Goal: Task Accomplishment & Management: Manage account settings

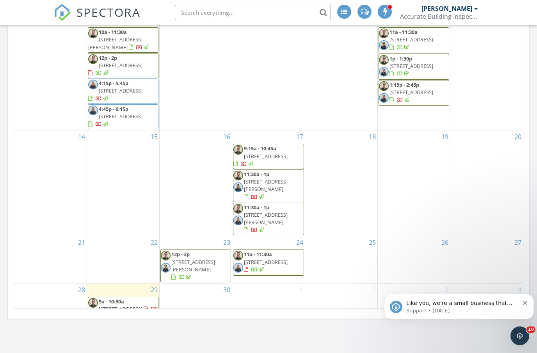
scroll to position [27, 0]
click at [525, 303] on icon "Dismiss notification" at bounding box center [525, 303] width 4 height 4
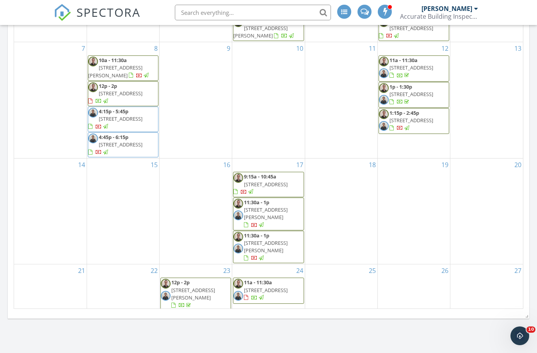
scroll to position [0, 0]
click at [254, 12] on input "text" at bounding box center [253, 13] width 156 height 16
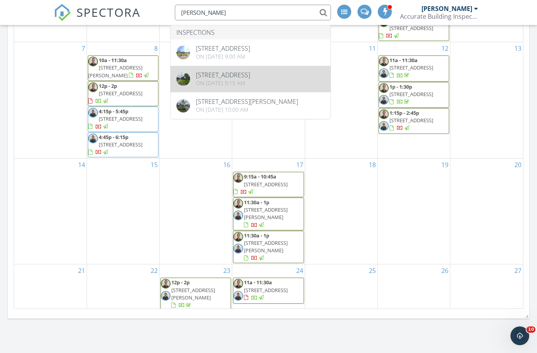
type input "Barrueta"
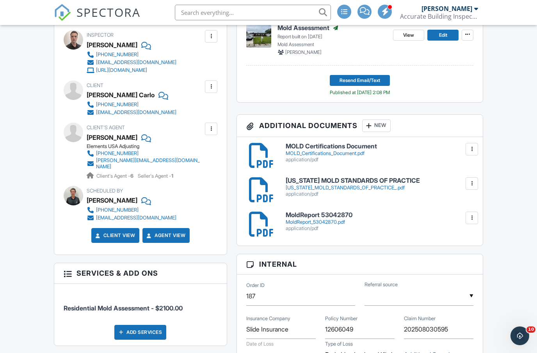
scroll to position [242, 0]
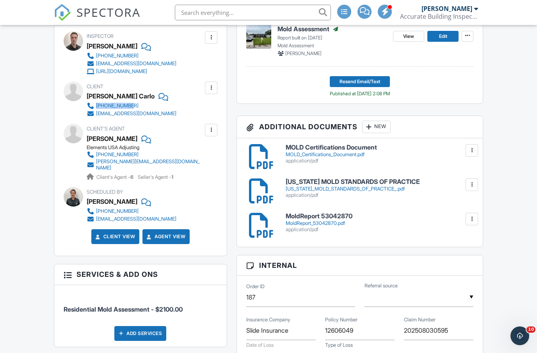
drag, startPoint x: 130, startPoint y: 107, endPoint x: 94, endPoint y: 104, distance: 35.6
click at [94, 104] on link "[PHONE_NUMBER]" at bounding box center [132, 106] width 90 height 8
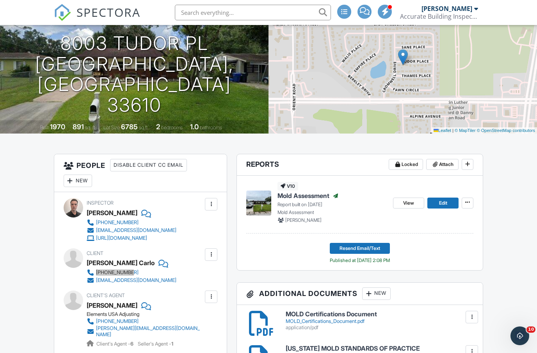
scroll to position [0, 0]
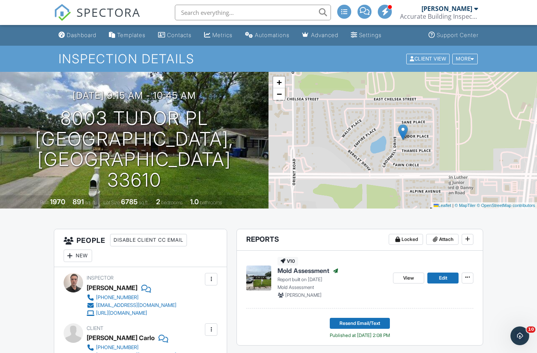
click at [197, 12] on input "text" at bounding box center [253, 13] width 156 height 16
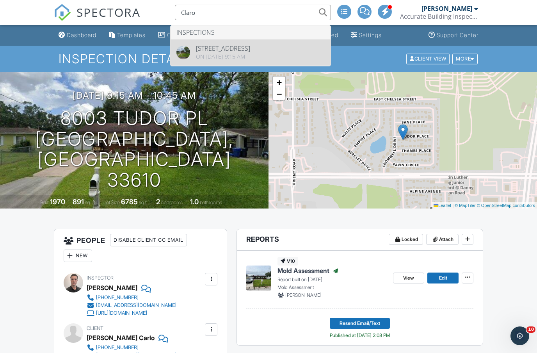
type input "Claro"
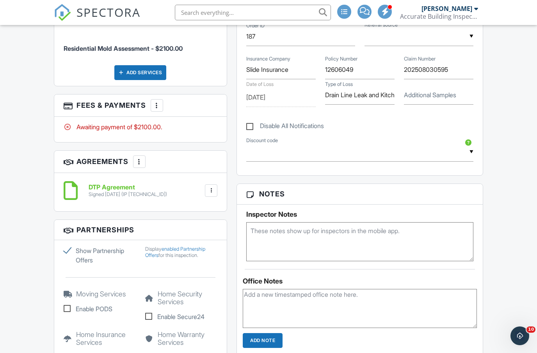
click at [271, 301] on textarea at bounding box center [360, 308] width 234 height 39
type textarea "[PERSON_NAME] went back for a 2nd Swab sample"
click at [255, 345] on input "Add Note" at bounding box center [263, 340] width 40 height 15
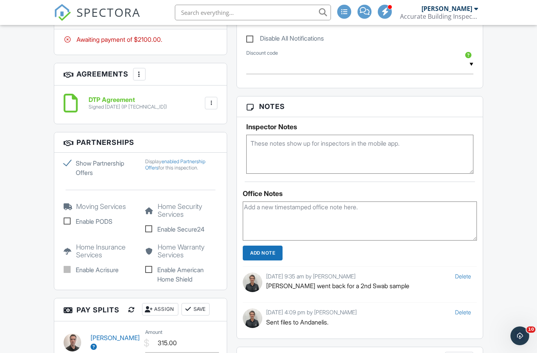
scroll to position [588, 0]
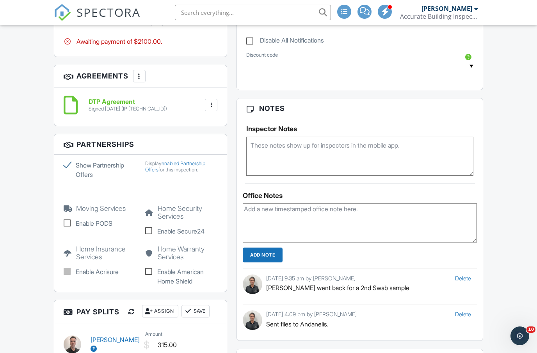
click at [360, 223] on textarea at bounding box center [360, 222] width 234 height 39
type textarea "Need to add new swab to old report."
click at [264, 255] on input "Add Note" at bounding box center [263, 255] width 40 height 15
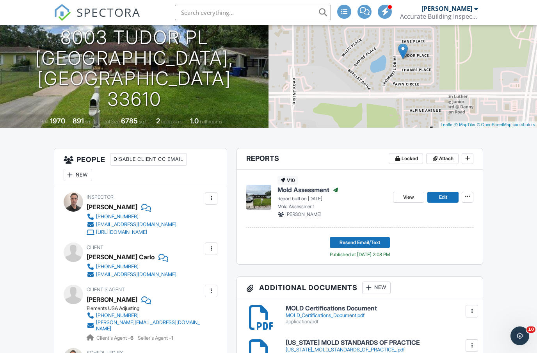
scroll to position [0, 0]
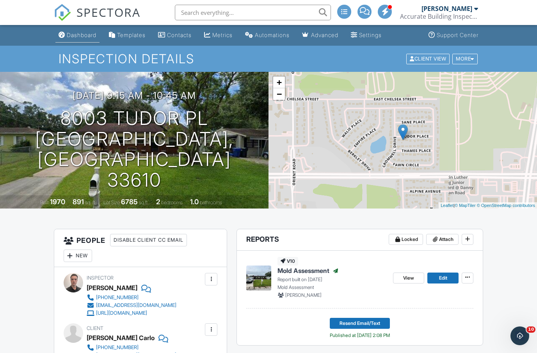
click at [80, 34] on div "Dashboard" at bounding box center [82, 35] width 30 height 7
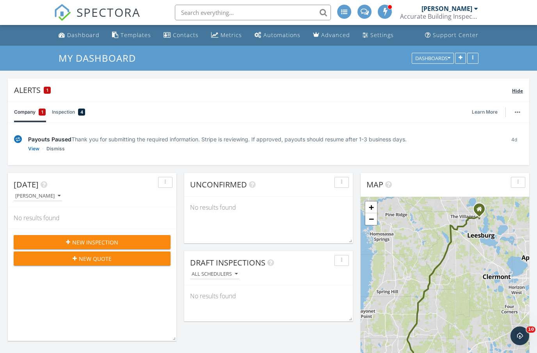
click at [517, 92] on span "Hide" at bounding box center [517, 90] width 11 height 7
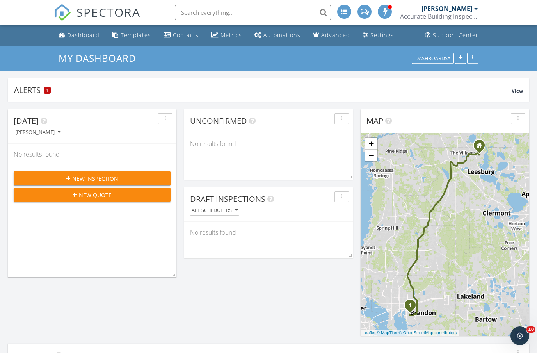
click at [512, 89] on span "View" at bounding box center [517, 90] width 11 height 7
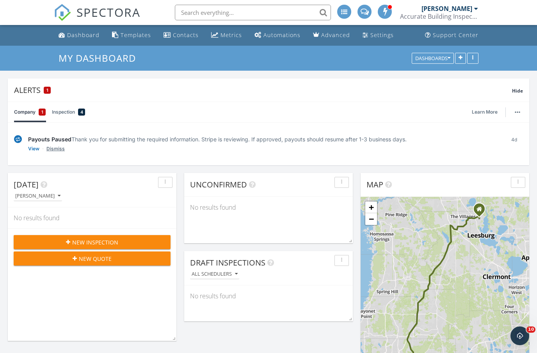
click at [57, 150] on link "Dismiss" at bounding box center [55, 149] width 18 height 8
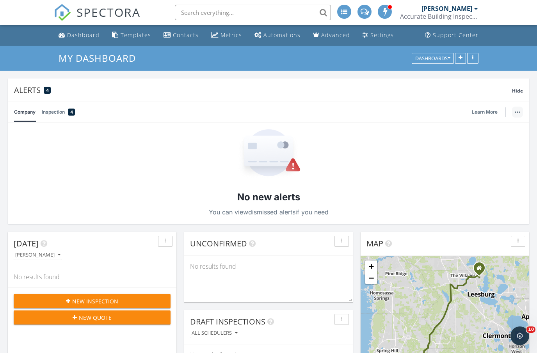
click at [522, 114] on button "button" at bounding box center [517, 112] width 11 height 11
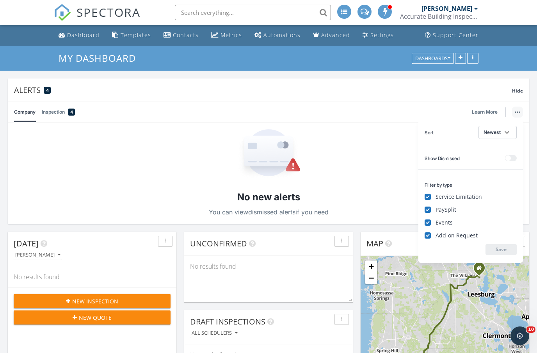
click at [510, 159] on button at bounding box center [511, 158] width 12 height 6
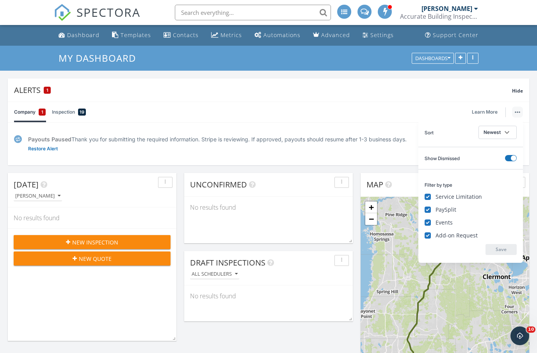
click at [511, 157] on button at bounding box center [511, 158] width 12 height 6
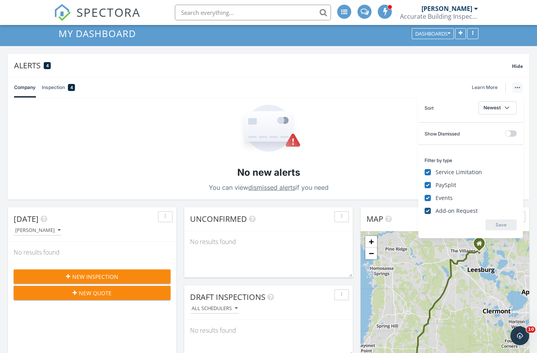
scroll to position [30, 0]
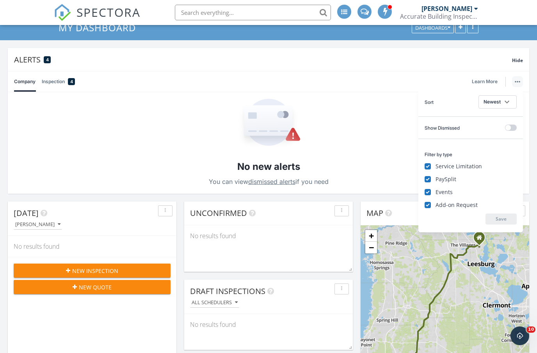
click at [345, 208] on button "button" at bounding box center [342, 210] width 14 height 11
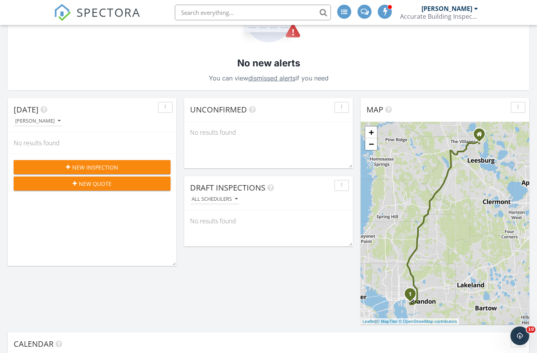
scroll to position [0, 0]
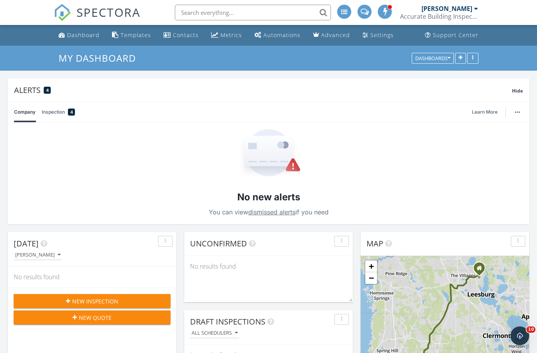
click at [219, 12] on input "text" at bounding box center [253, 13] width 156 height 16
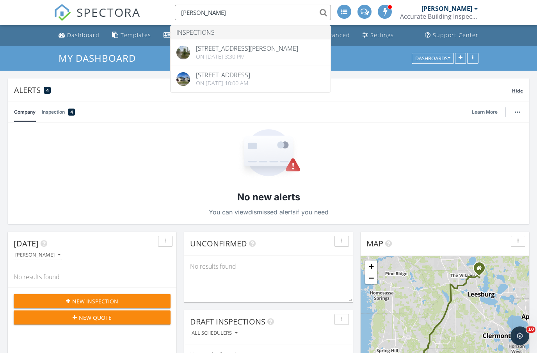
type input "Hector"
click at [352, 83] on div "Alerts 4 Hide" at bounding box center [269, 89] width 522 height 23
